Goal: Transaction & Acquisition: Purchase product/service

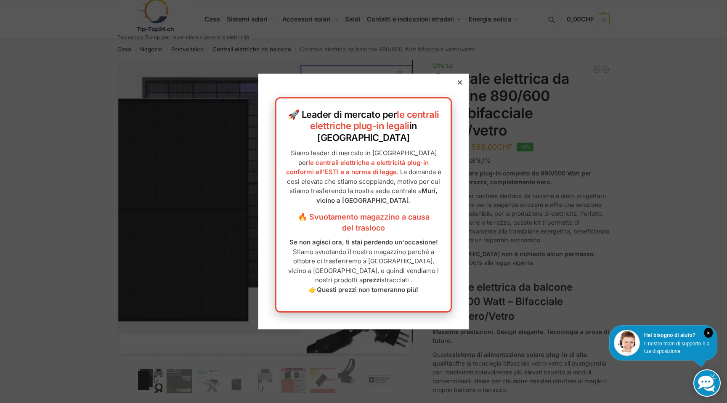
click at [458, 85] on icon at bounding box center [460, 82] width 4 height 4
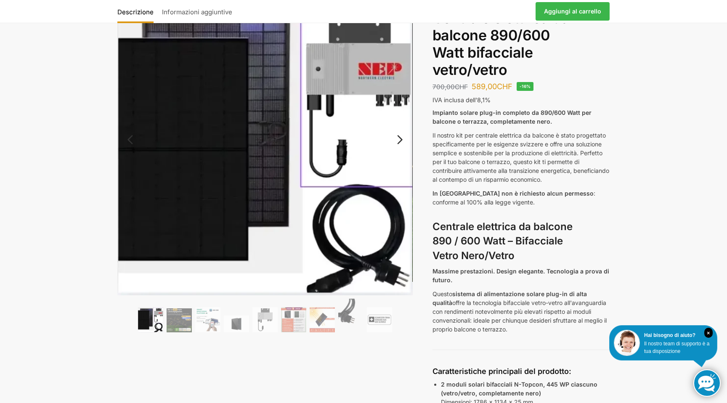
scroll to position [113, 0]
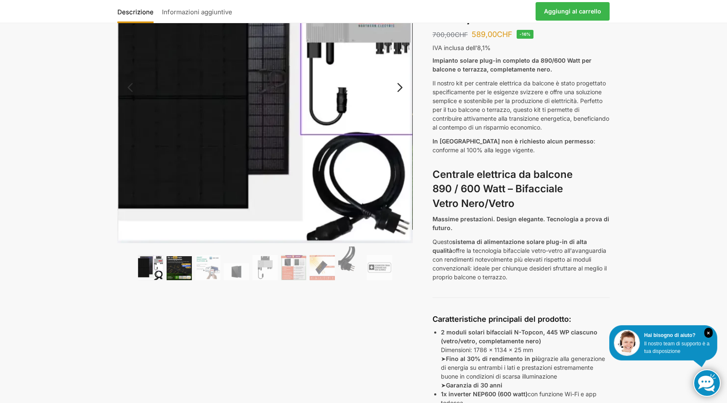
click at [182, 274] on img at bounding box center [179, 268] width 25 height 24
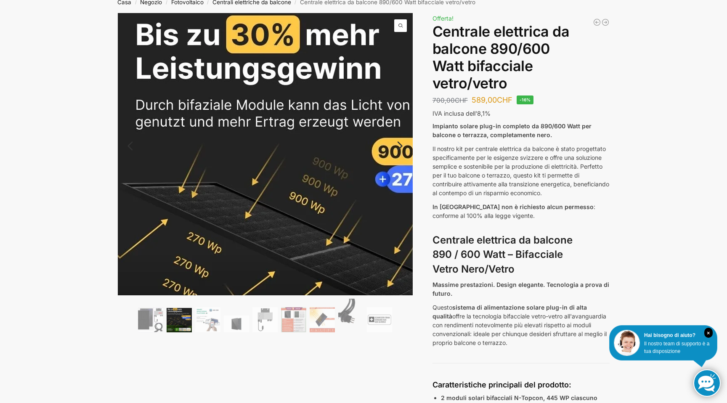
scroll to position [70, 0]
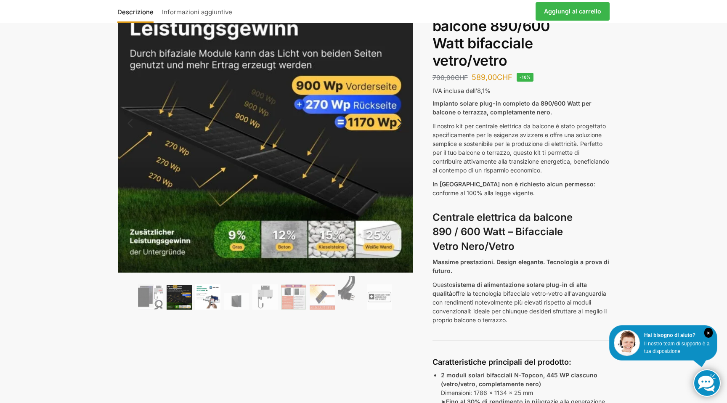
click at [215, 303] on img at bounding box center [207, 296] width 25 height 25
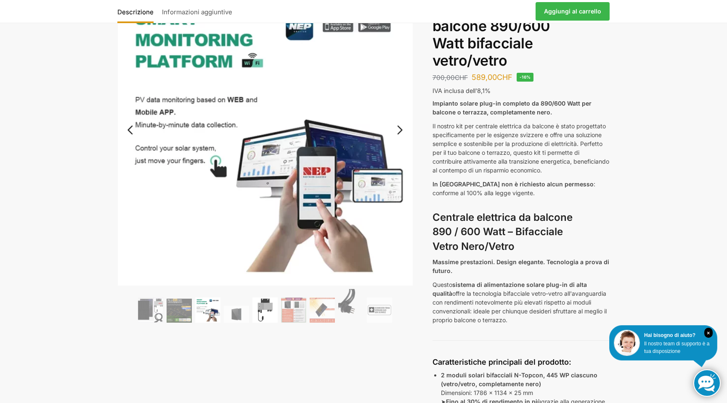
click at [256, 307] on img at bounding box center [264, 309] width 25 height 25
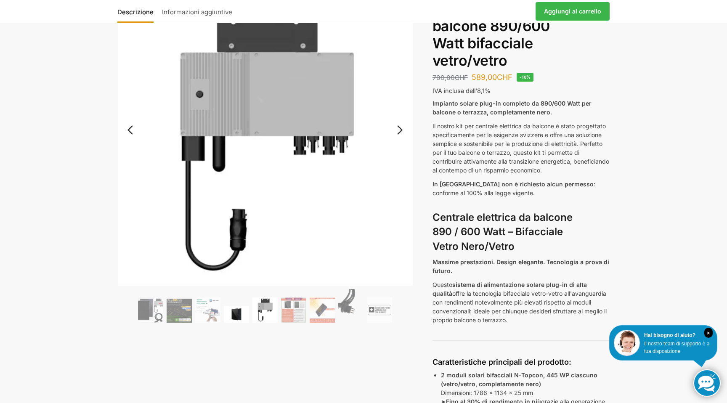
click at [246, 308] on img at bounding box center [236, 314] width 25 height 17
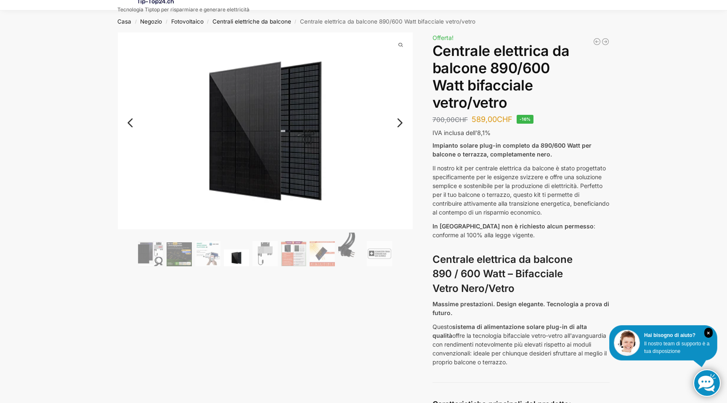
scroll to position [21, 0]
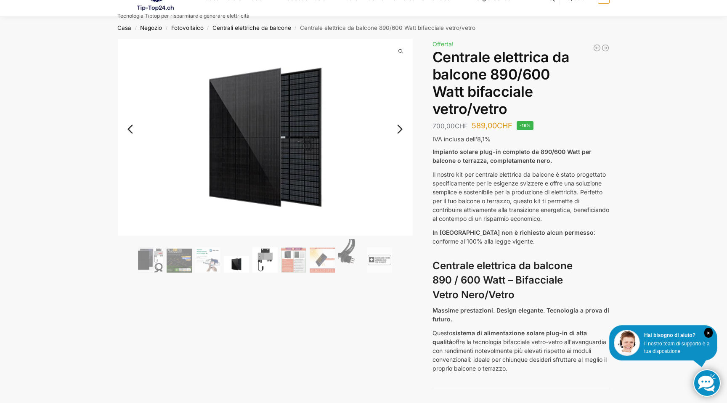
click at [266, 263] on img at bounding box center [264, 259] width 25 height 25
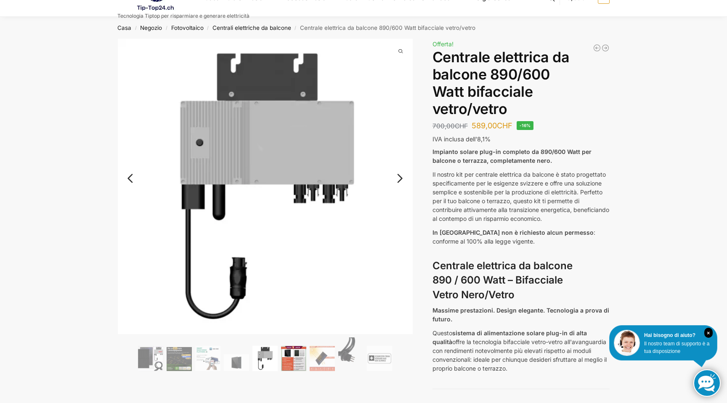
click at [300, 355] on img at bounding box center [293, 358] width 25 height 25
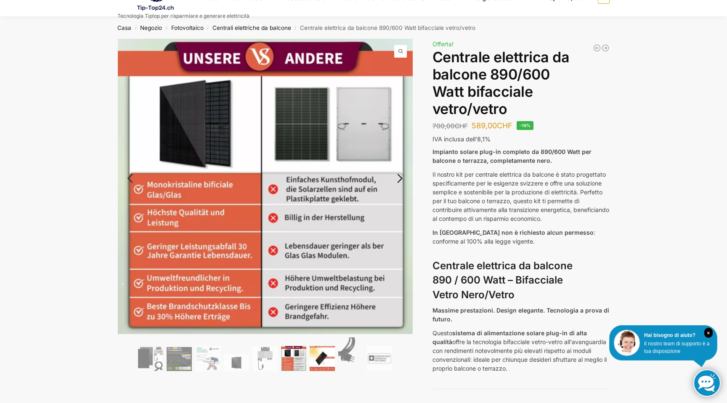
click at [324, 357] on img at bounding box center [322, 358] width 25 height 25
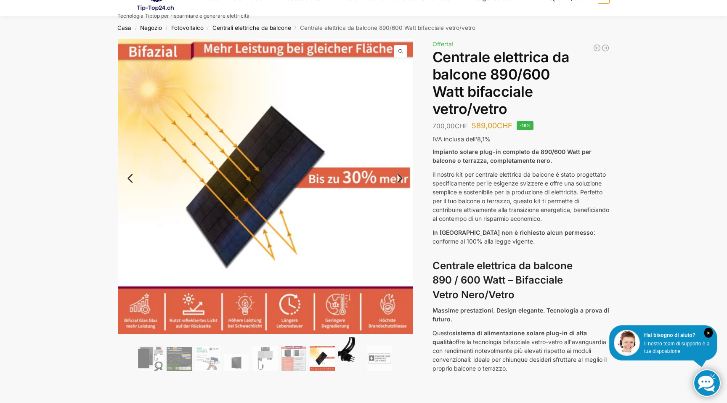
click at [345, 355] on img at bounding box center [350, 354] width 25 height 34
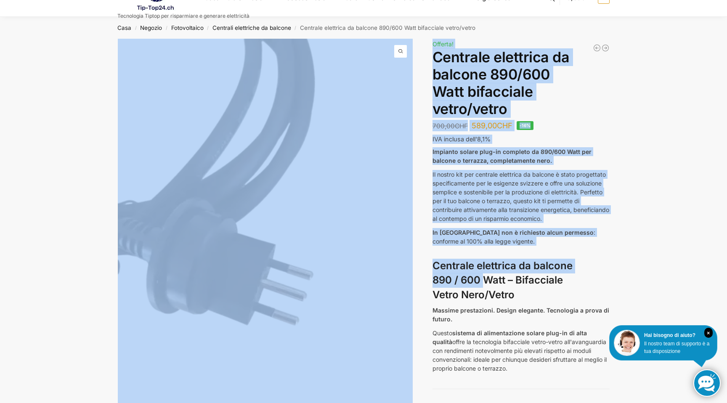
drag, startPoint x: 425, startPoint y: 263, endPoint x: 483, endPoint y: 264, distance: 58.5
click at [483, 264] on font "Centrale elettrica da balcone 890 / 600 Watt – Bifacciale Vetro Nero/Vetro" at bounding box center [502, 281] width 140 height 42
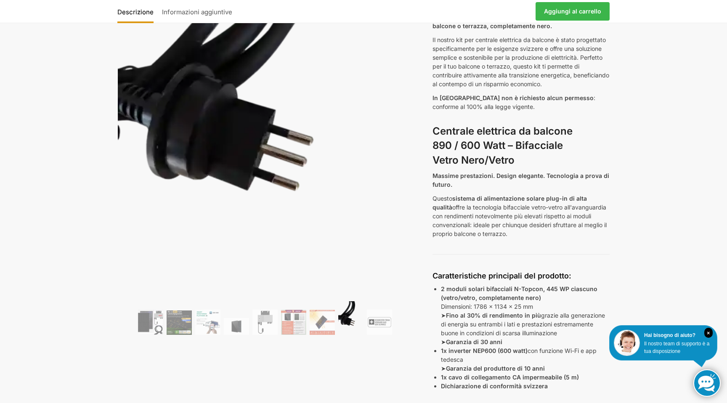
scroll to position [0, 0]
